Goal: Task Accomplishment & Management: Use online tool/utility

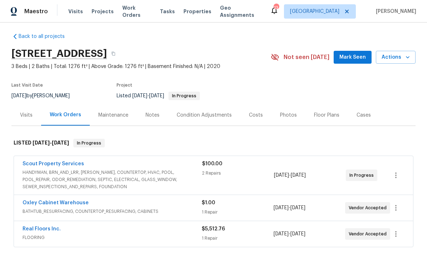
scroll to position [4, 0]
click at [152, 117] on div "Notes" at bounding box center [152, 115] width 14 height 7
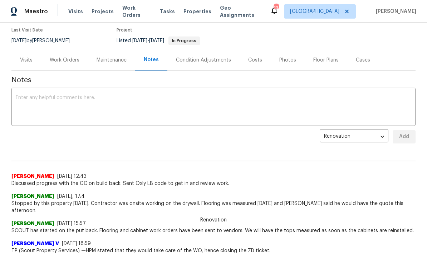
scroll to position [62, 0]
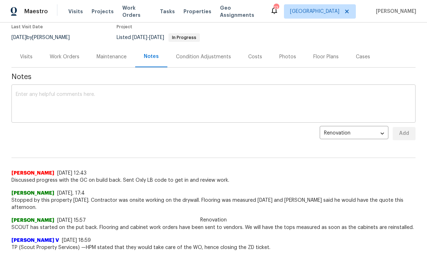
click at [169, 104] on textarea at bounding box center [213, 104] width 395 height 25
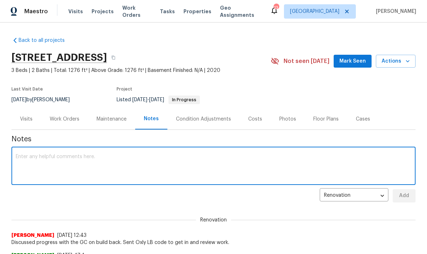
scroll to position [0, 0]
click at [357, 62] on span "Mark Seen" at bounding box center [352, 61] width 26 height 9
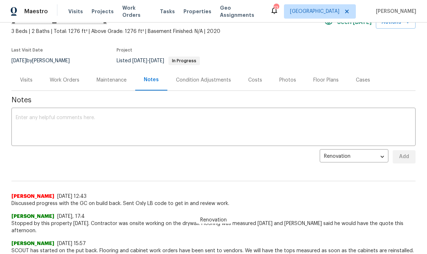
scroll to position [39, 0]
click at [226, 116] on textarea at bounding box center [213, 127] width 395 height 25
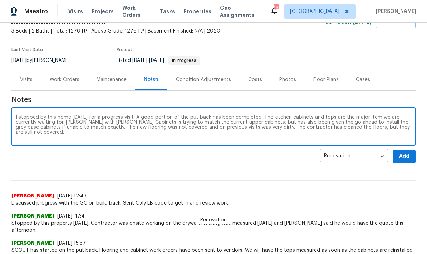
type textarea "I stopped by this home today for a progress visit. A good portion of the put ba…"
click at [401, 157] on span "Add" at bounding box center [403, 156] width 11 height 9
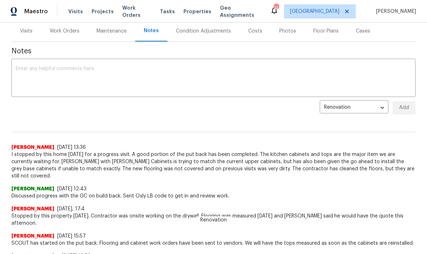
scroll to position [89, 0]
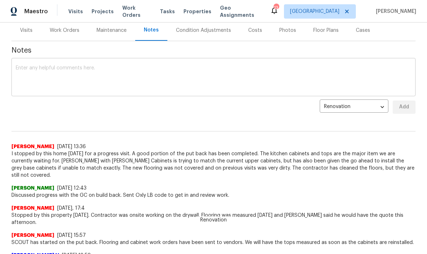
click at [202, 62] on div "x ​" at bounding box center [213, 78] width 404 height 36
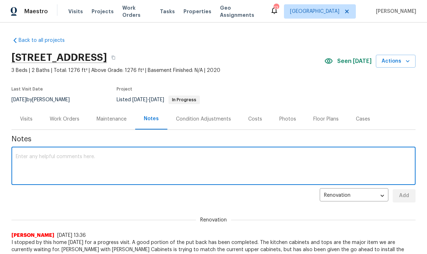
scroll to position [0, 0]
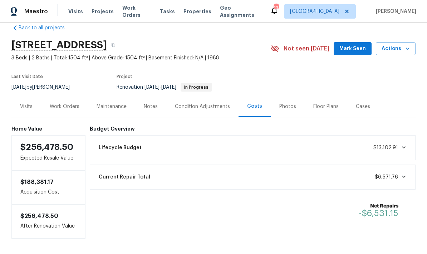
scroll to position [12, 0]
click at [404, 148] on icon at bounding box center [404, 148] width 4 height 2
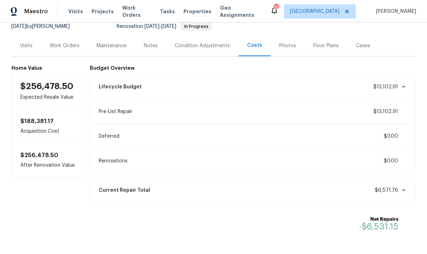
scroll to position [73, 0]
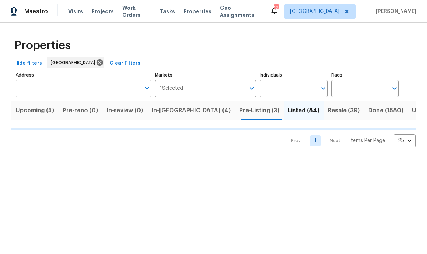
click at [102, 91] on input "Address" at bounding box center [78, 88] width 125 height 17
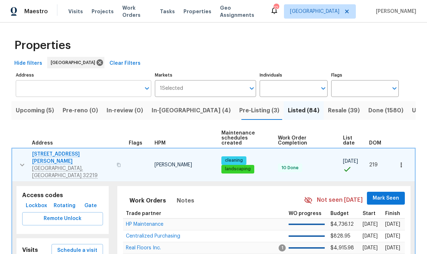
click at [100, 89] on input "Address" at bounding box center [78, 88] width 125 height 17
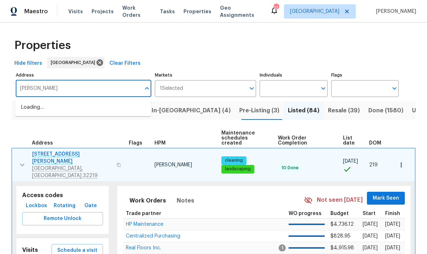
type input "hunt"
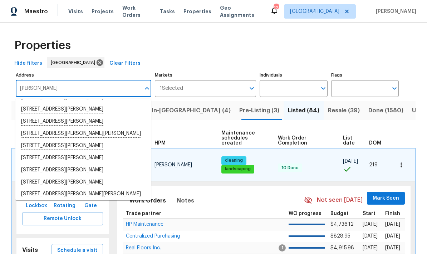
scroll to position [65, 0]
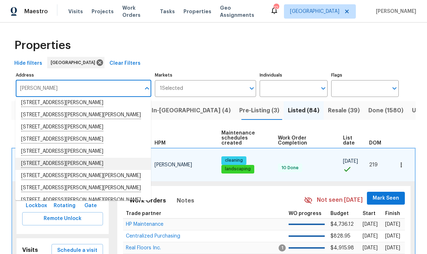
click at [94, 169] on li "4145 Hunt St Jacksonville FL 32254" at bounding box center [82, 164] width 135 height 12
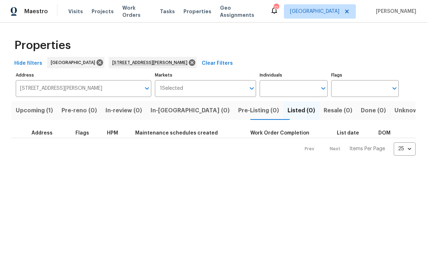
click at [49, 113] on span "Upcoming (1)" at bounding box center [34, 110] width 37 height 10
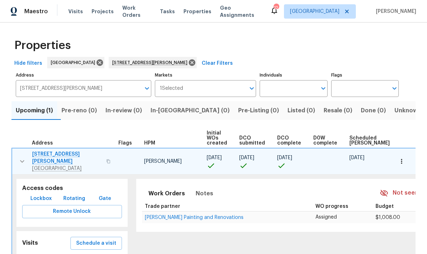
click at [47, 194] on span "Lockbox" at bounding box center [40, 198] width 21 height 9
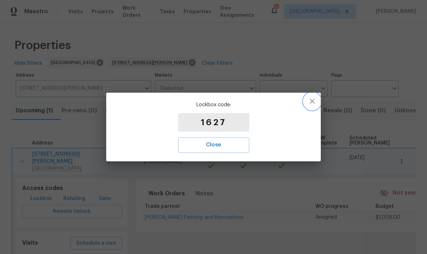
click at [314, 105] on icon "button" at bounding box center [312, 101] width 9 height 9
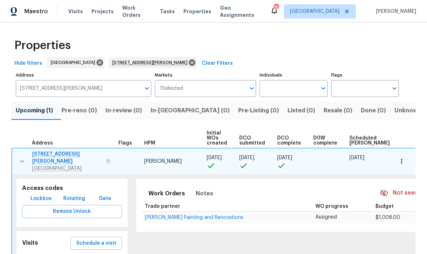
click at [44, 195] on span "Lockbox" at bounding box center [40, 198] width 21 height 9
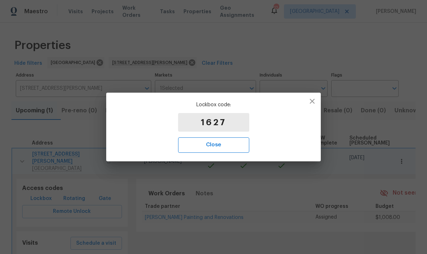
click at [212, 149] on span "Close" at bounding box center [213, 144] width 55 height 9
